Goal: Task Accomplishment & Management: Manage account settings

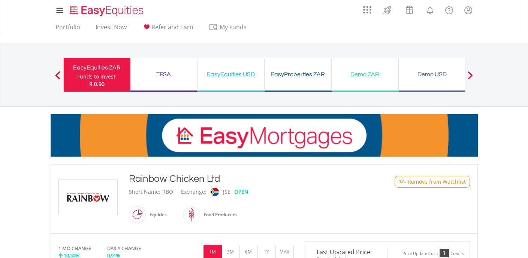
click at [121, 82] on div "EasyEquities ZAR Funds to invest: R 0.90" at bounding box center [96, 75] width 67 height 34
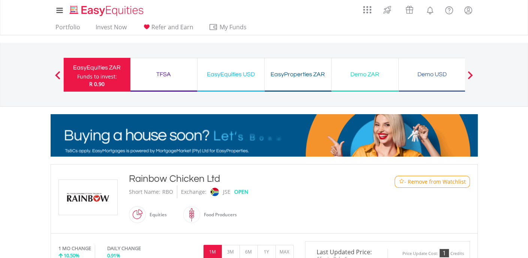
click at [121, 82] on div "EasyEquities ZAR Funds to invest: R 0.90" at bounding box center [96, 75] width 67 height 34
click at [62, 25] on link "Portfolio" at bounding box center [67, 29] width 31 height 12
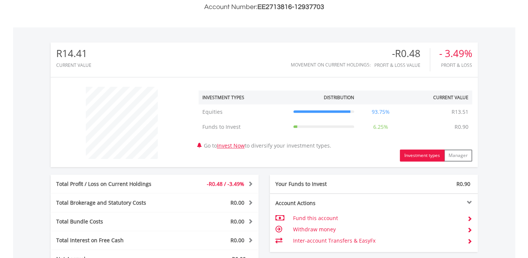
scroll to position [285, 0]
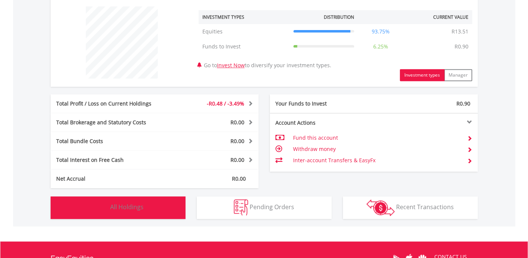
click at [163, 210] on button "Holdings All Holdings" at bounding box center [118, 207] width 135 height 22
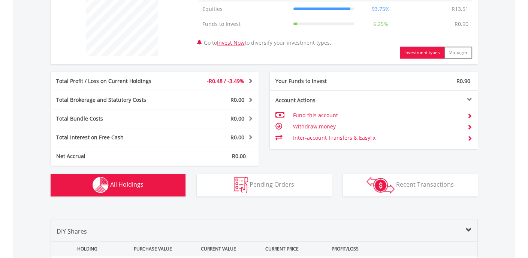
scroll to position [301, 0]
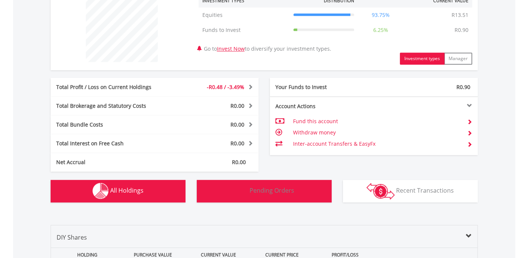
click at [226, 186] on button "Pending Orders Pending Orders" at bounding box center [264, 191] width 135 height 22
click at [226, 187] on button "Pending Orders Pending Orders" at bounding box center [264, 191] width 135 height 22
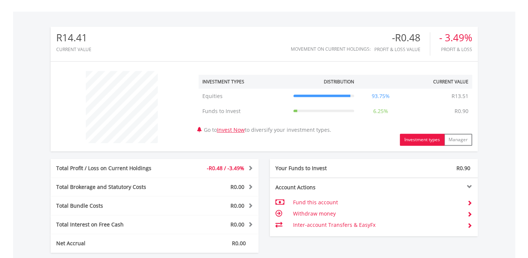
scroll to position [207, 0]
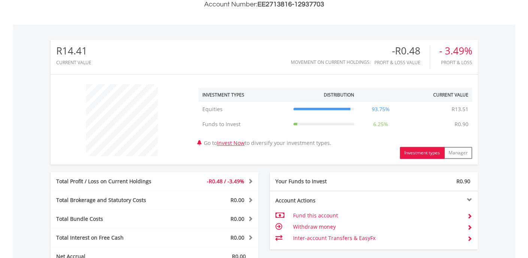
click at [207, 162] on div "﻿ Investment Types Distribution Current Value Show All Equities Equities R13.51…" at bounding box center [264, 119] width 427 height 90
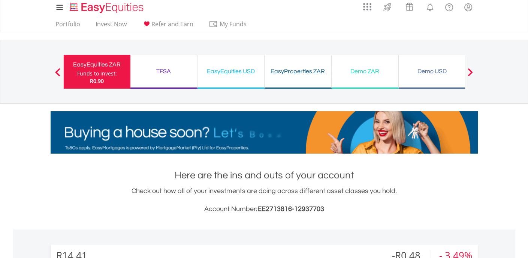
scroll to position [0, 0]
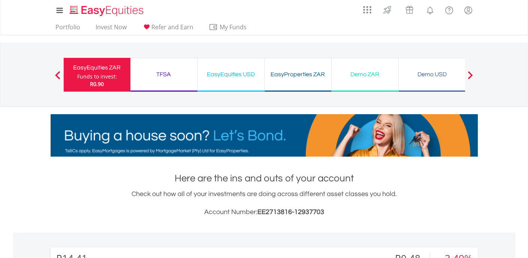
click at [291, 84] on div "EasyProperties ZAR Funds to invest: R0.90" at bounding box center [298, 75] width 67 height 34
